Goal: Task Accomplishment & Management: Use online tool/utility

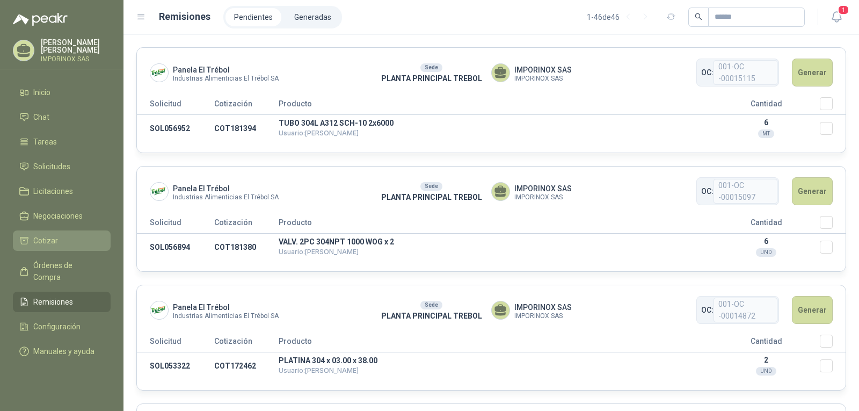
click at [42, 242] on span "Cotizar" at bounding box center [45, 240] width 25 height 12
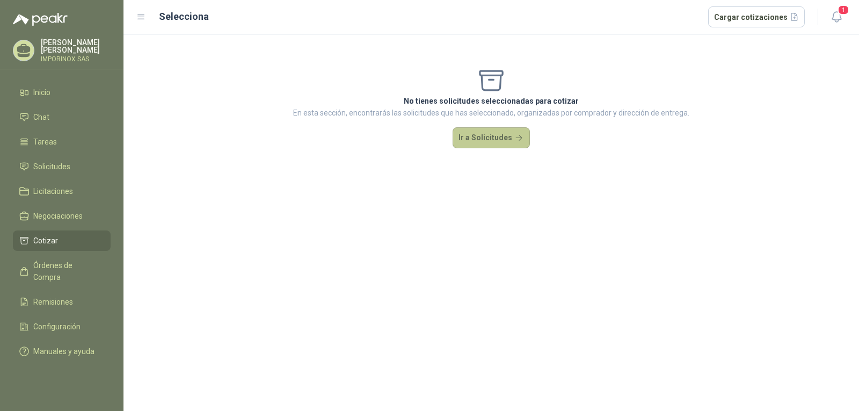
click at [499, 138] on button "Ir a Solicitudes" at bounding box center [490, 137] width 77 height 21
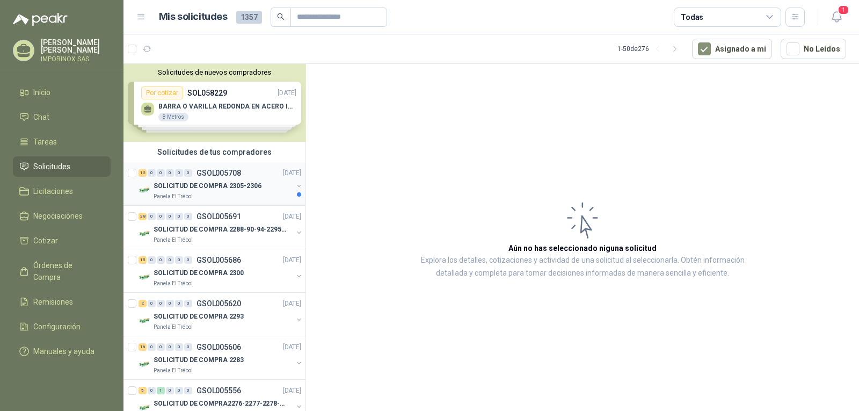
drag, startPoint x: 203, startPoint y: 175, endPoint x: 221, endPoint y: 173, distance: 17.9
click at [204, 176] on p "GSOL005708" at bounding box center [218, 173] width 45 height 8
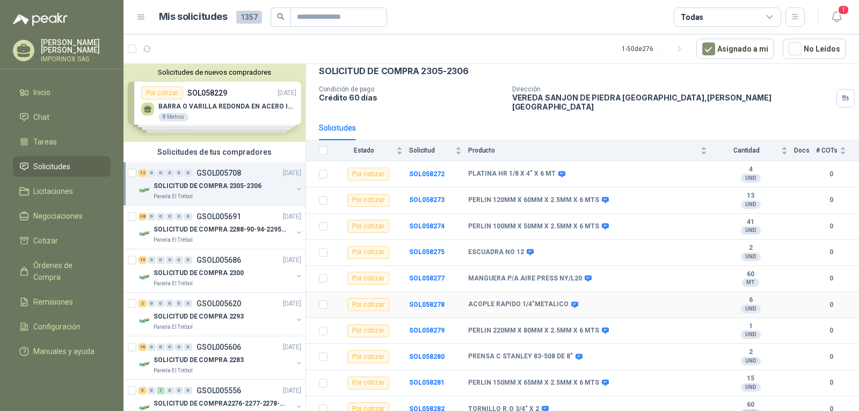
scroll to position [106, 0]
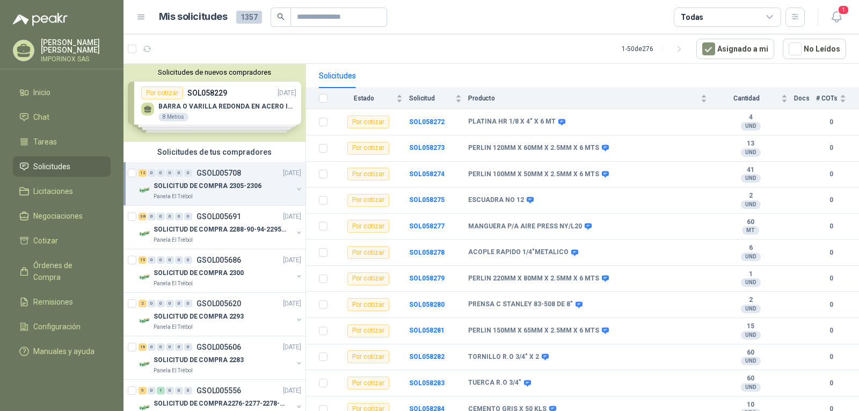
click at [209, 99] on div "Solicitudes de nuevos compradores Por cotizar SOL058229 [DATE] BARRA O VARILLA …" at bounding box center [214, 103] width 182 height 78
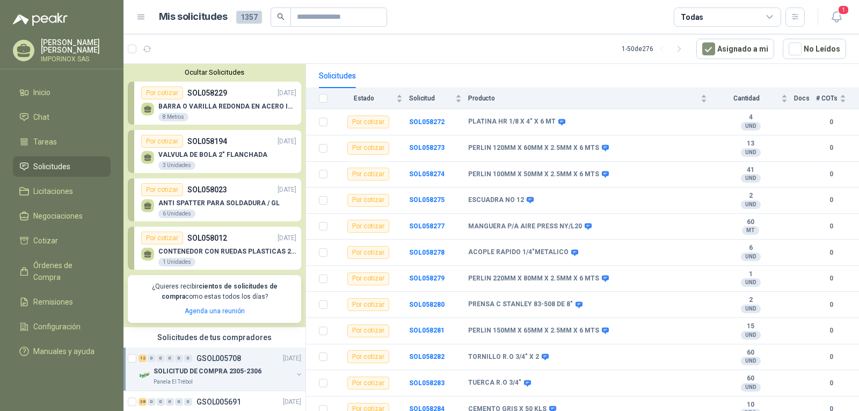
click at [209, 99] on p "SOL058229" at bounding box center [207, 93] width 40 height 12
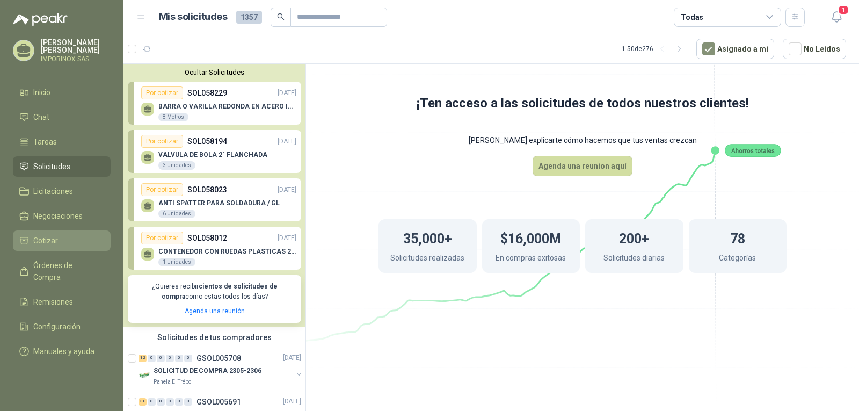
click at [40, 240] on span "Cotizar" at bounding box center [45, 240] width 25 height 12
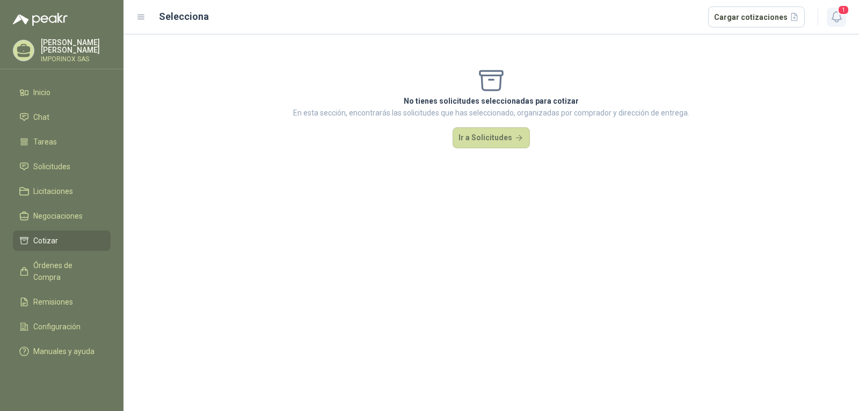
click at [839, 8] on span "1" at bounding box center [843, 10] width 12 height 10
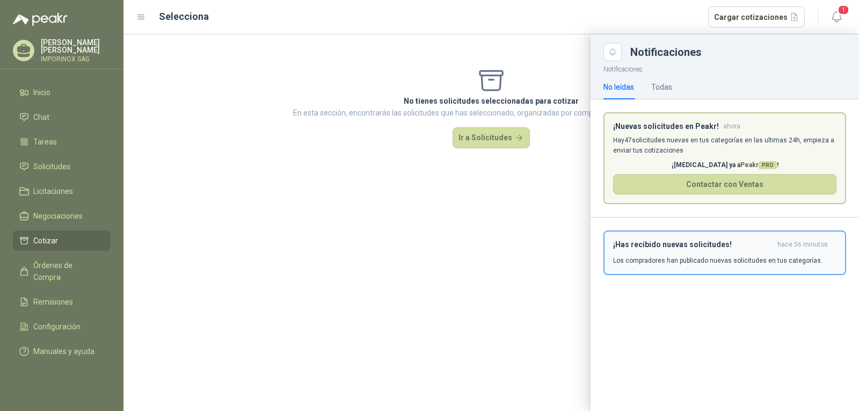
drag, startPoint x: 729, startPoint y: 256, endPoint x: 722, endPoint y: 247, distance: 11.2
click at [729, 255] on div "¡Has recibido nuevas solicitudes! hace 56 minutos Los compradores han publicado…" at bounding box center [724, 252] width 223 height 25
